Goal: Check status

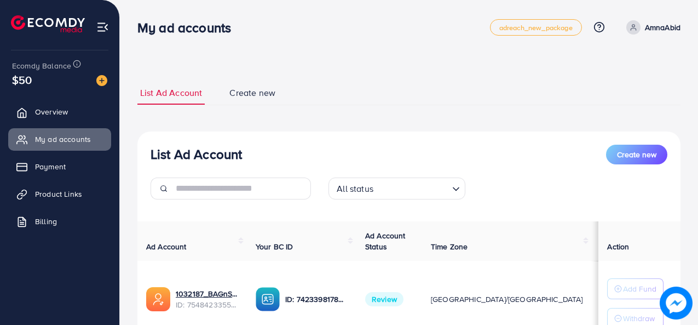
scroll to position [86, 0]
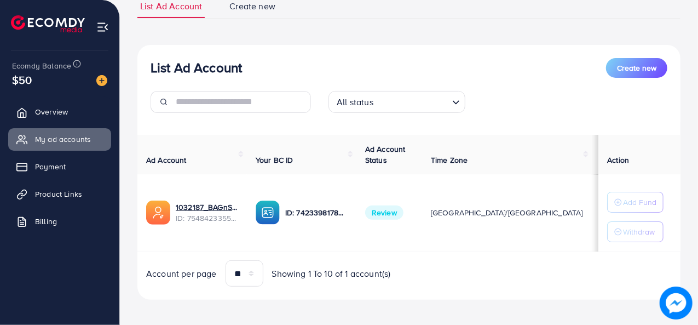
click at [77, 194] on span "Product Links" at bounding box center [58, 193] width 47 height 11
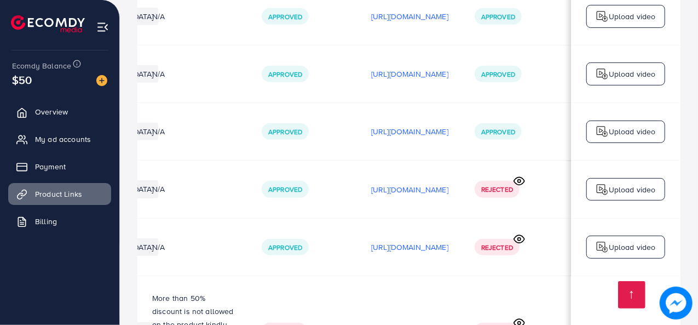
scroll to position [1, 323]
click at [519, 182] on circle at bounding box center [519, 180] width 3 height 3
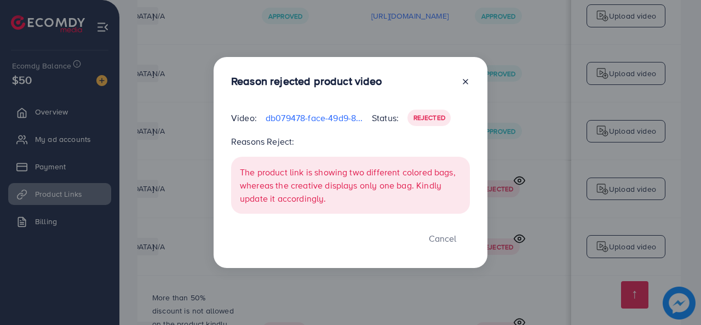
click at [466, 82] on icon at bounding box center [465, 81] width 9 height 9
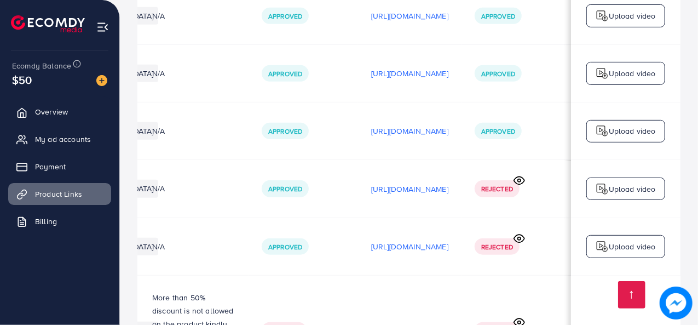
click at [358, 165] on td "[URL][DOMAIN_NAME]" at bounding box center [409, 188] width 103 height 57
click at [522, 242] on icon at bounding box center [518, 238] width 11 height 11
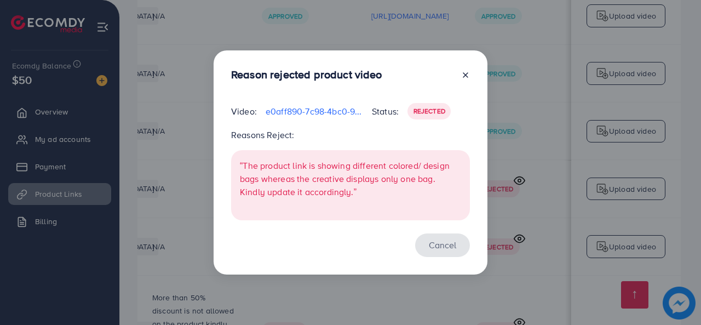
click at [441, 252] on button "Cancel" at bounding box center [442, 245] width 55 height 24
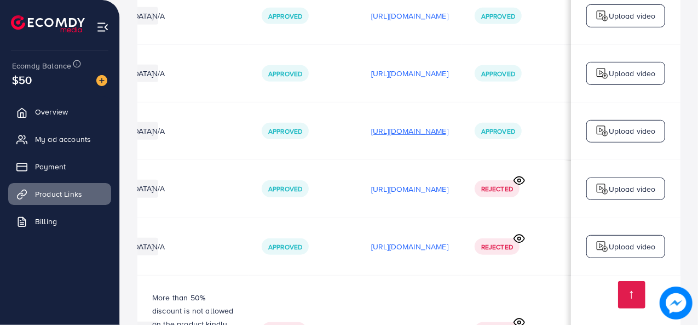
click at [432, 134] on p "[URL][DOMAIN_NAME]" at bounding box center [409, 130] width 77 height 13
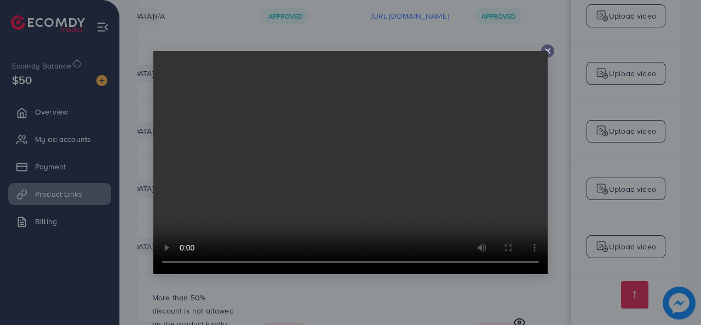
click at [144, 233] on div at bounding box center [350, 162] width 701 height 325
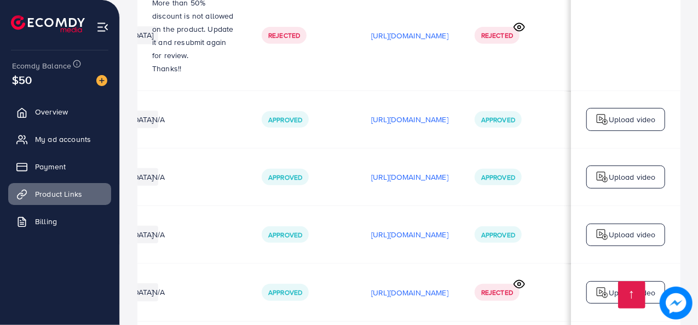
scroll to position [221, 0]
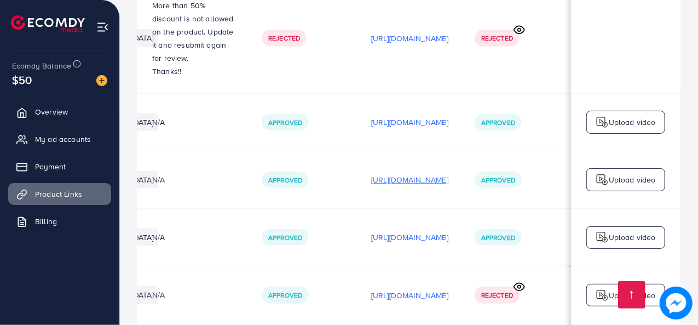
click at [381, 179] on p "[URL][DOMAIN_NAME]" at bounding box center [409, 179] width 77 height 13
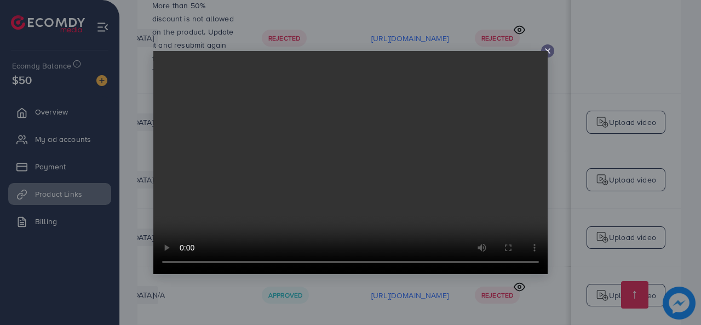
click at [128, 234] on div at bounding box center [350, 162] width 701 height 325
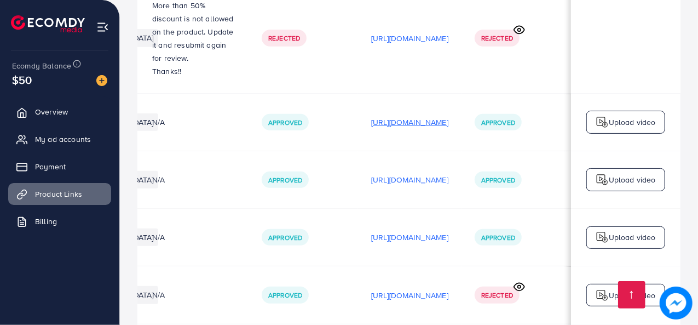
click at [390, 129] on p "[URL][DOMAIN_NAME]" at bounding box center [409, 121] width 77 height 13
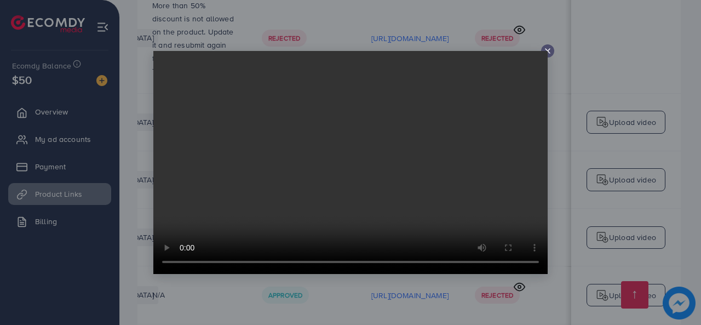
click at [131, 239] on div at bounding box center [350, 162] width 701 height 325
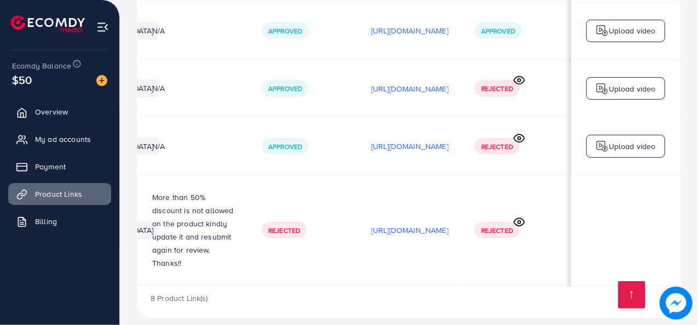
scroll to position [442, 0]
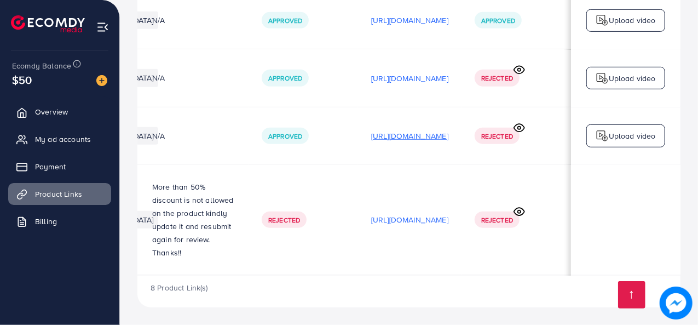
click at [379, 129] on p "[URL][DOMAIN_NAME]" at bounding box center [409, 135] width 77 height 13
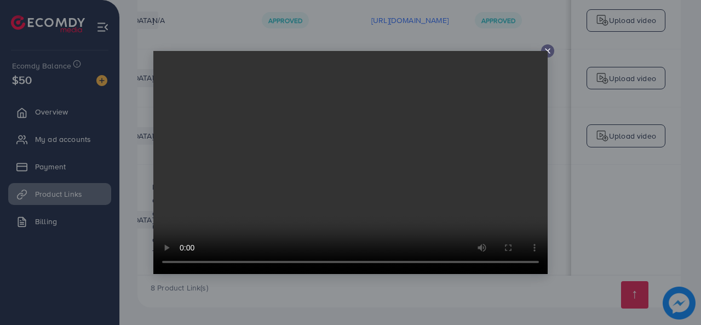
click at [151, 247] on div at bounding box center [350, 162] width 701 height 325
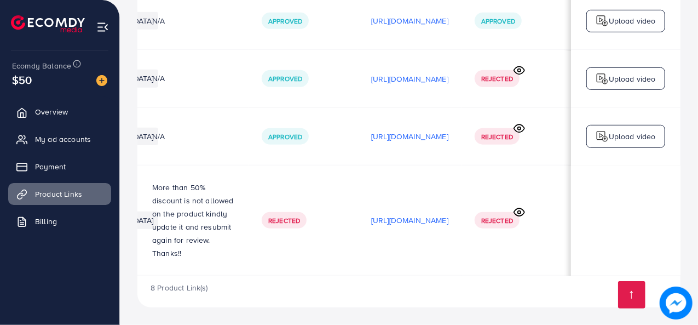
scroll to position [0, 324]
click at [371, 218] on p "[URL][DOMAIN_NAME]" at bounding box center [409, 219] width 77 height 13
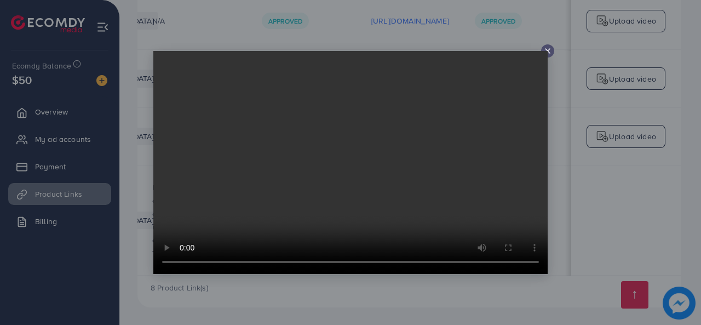
click at [149, 244] on div at bounding box center [350, 162] width 701 height 325
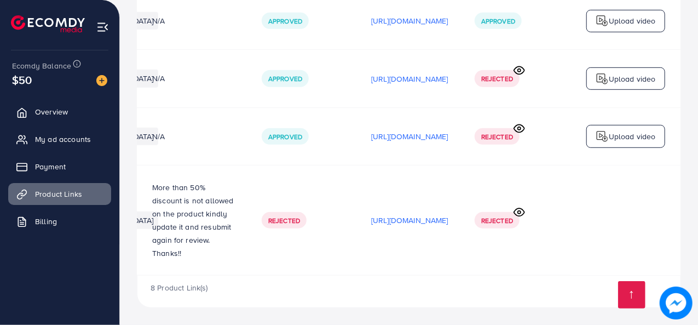
scroll to position [0, 323]
click at [518, 209] on icon at bounding box center [518, 211] width 11 height 11
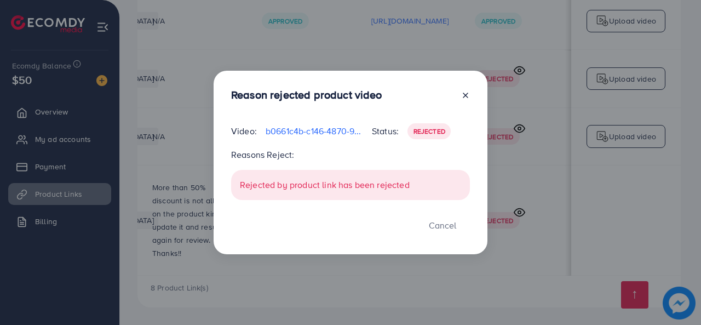
click at [502, 205] on div "Reason rejected product video Video: b0661c4b-c146-4870-9609-0eb89a673c60-17575…" at bounding box center [350, 162] width 701 height 325
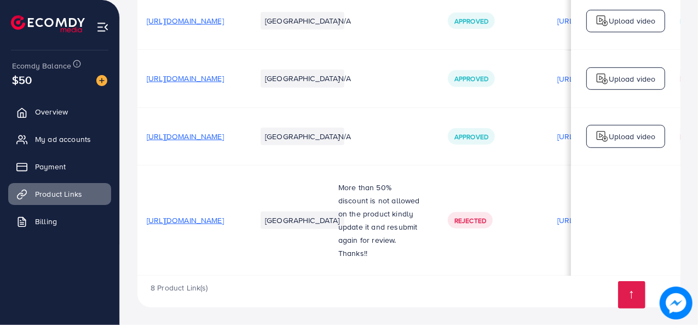
scroll to position [0, 0]
click at [228, 215] on span "[URL][DOMAIN_NAME]" at bounding box center [188, 220] width 77 height 11
